Goal: Unclear

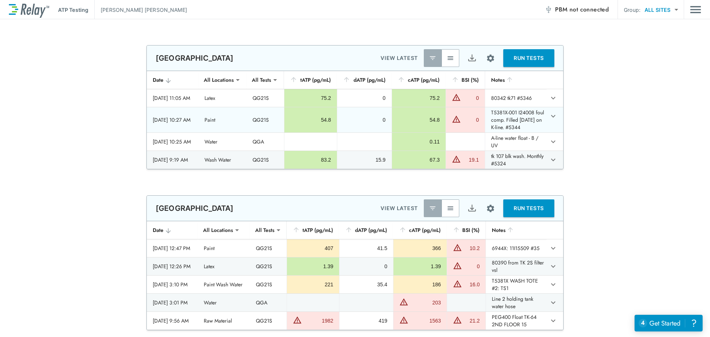
type input "**********"
type input "***"
click at [448, 58] on img "button" at bounding box center [450, 57] width 7 height 7
